Goal: Ask a question

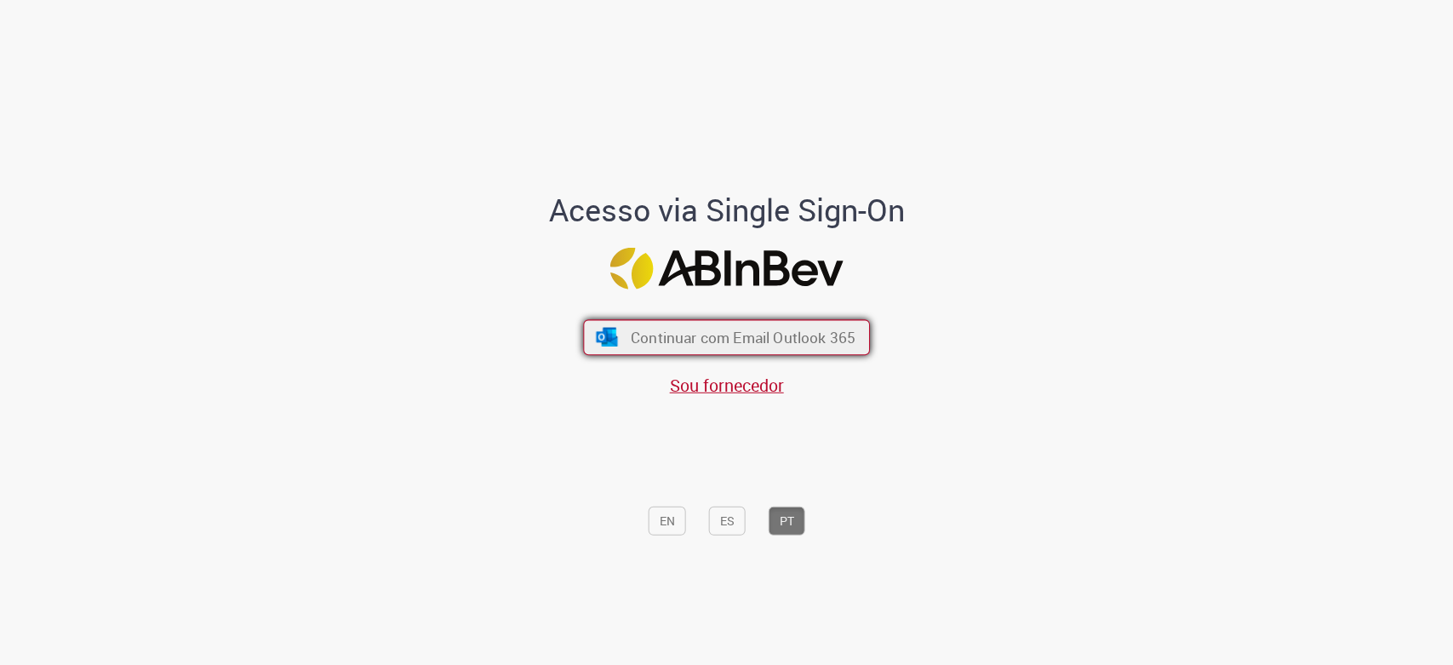
click at [742, 341] on span "Continuar com Email Outlook 365" at bounding box center [743, 338] width 225 height 20
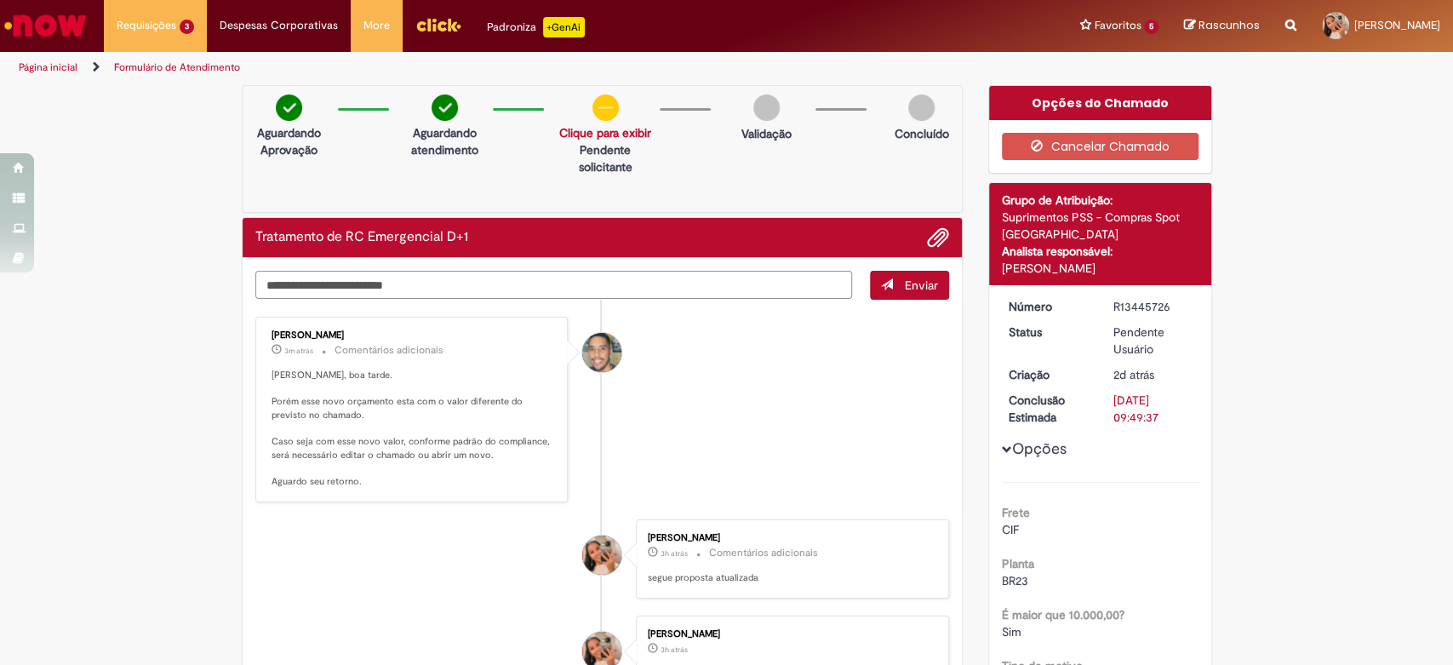
click at [452, 289] on textarea "Digite sua mensagem aqui..." at bounding box center [553, 285] width 597 height 29
type textarea "**********"
click at [914, 277] on span "Enviar" at bounding box center [921, 284] width 33 height 15
